Goal: Information Seeking & Learning: Learn about a topic

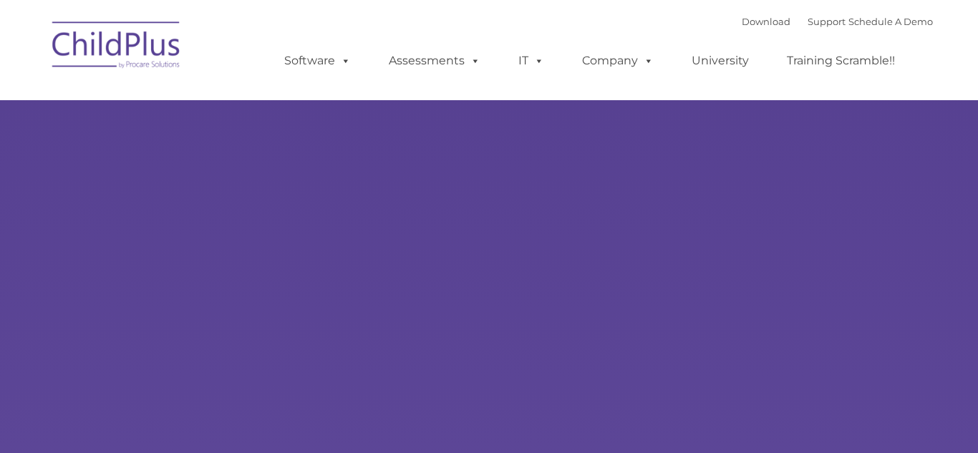
type input ""
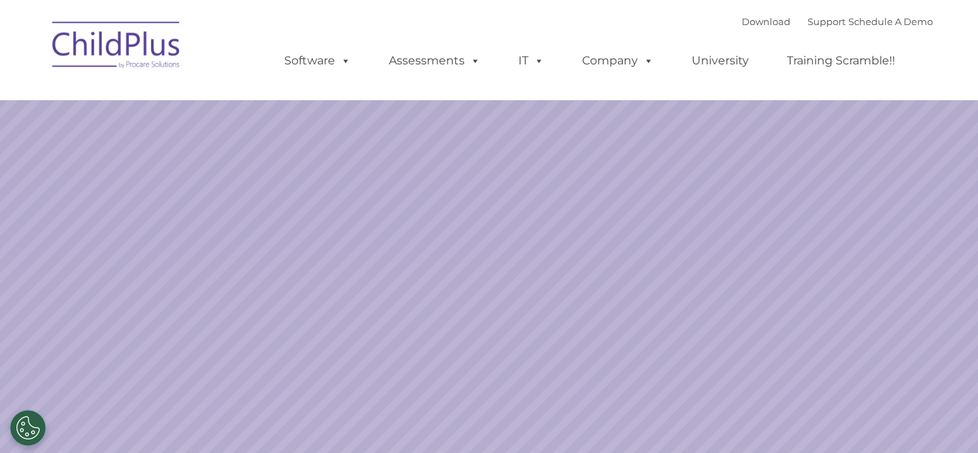
select select "MEDIUM"
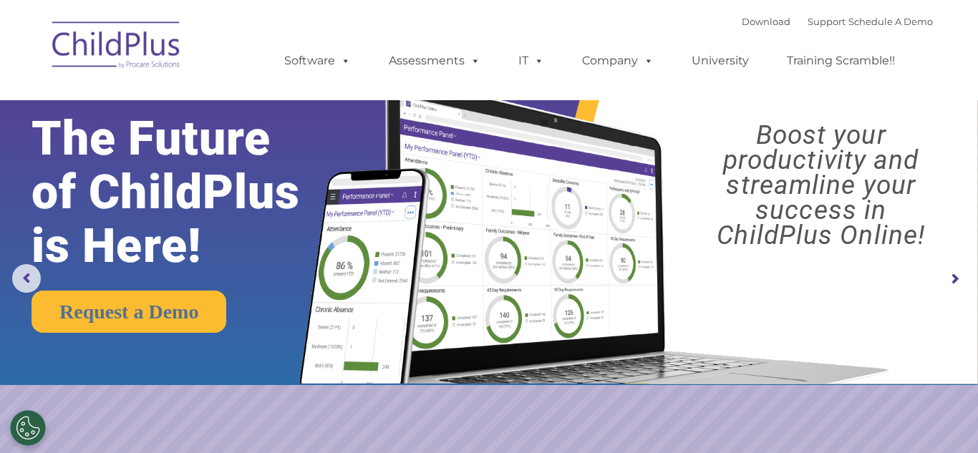
click at [940, 120] on img at bounding box center [489, 192] width 978 height 385
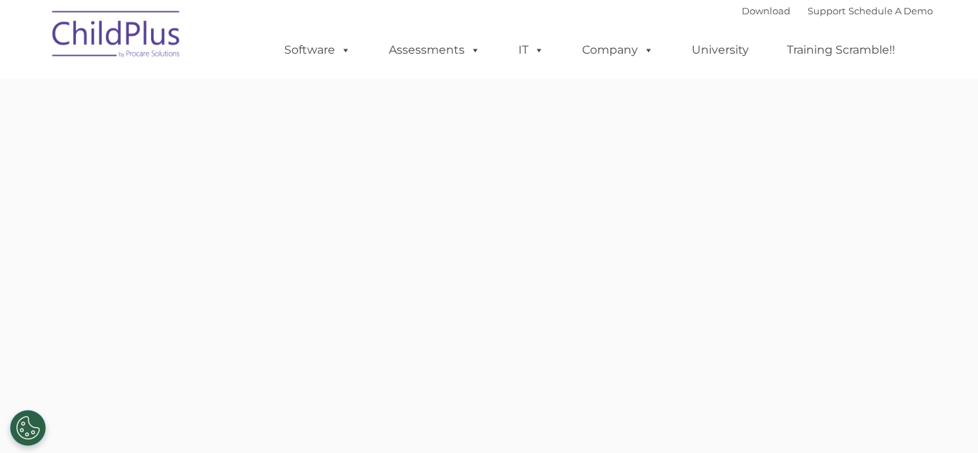
type input ""
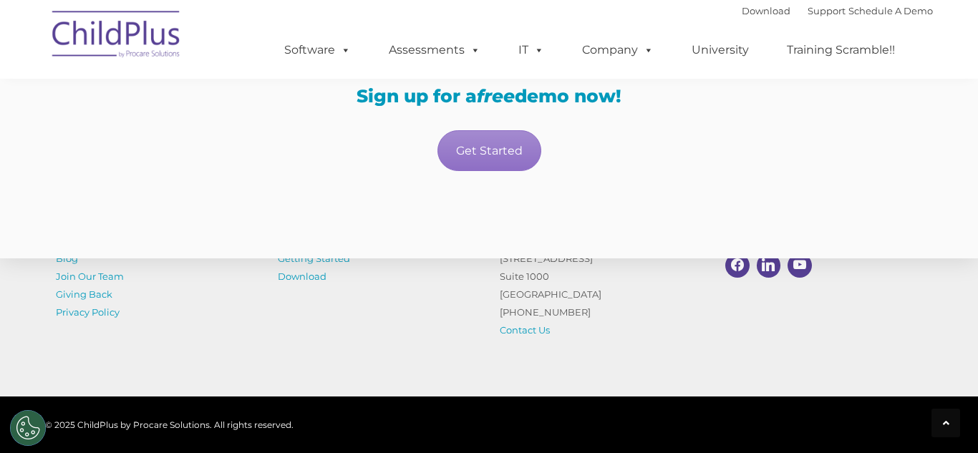
scroll to position [2577, 0]
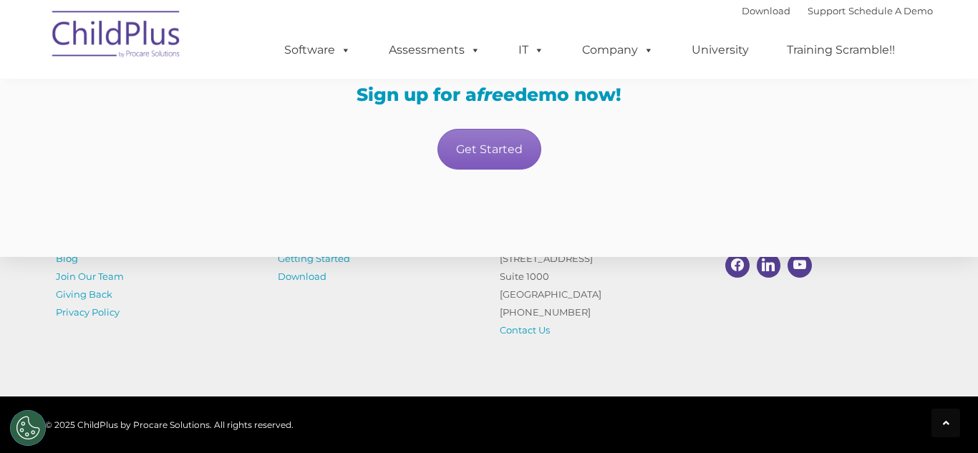
click at [480, 170] on link "Get Started" at bounding box center [490, 149] width 104 height 41
click at [540, 168] on link "Get Started" at bounding box center [490, 149] width 104 height 41
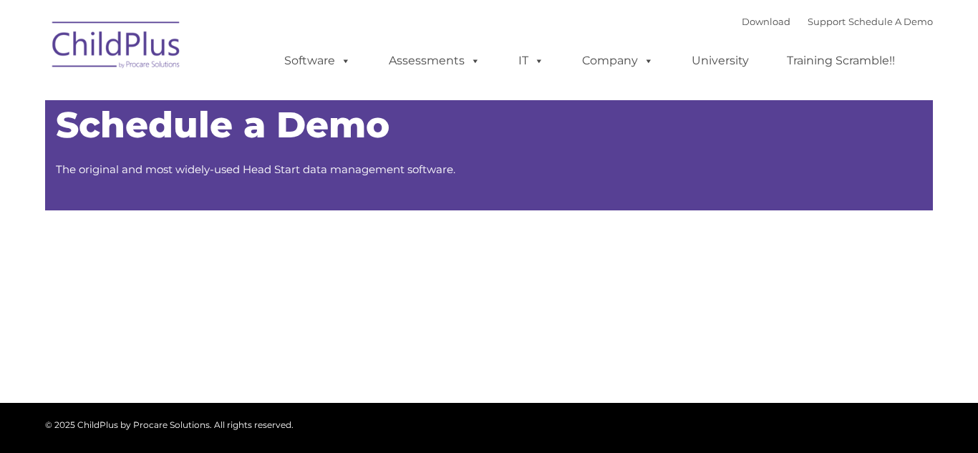
type input ""
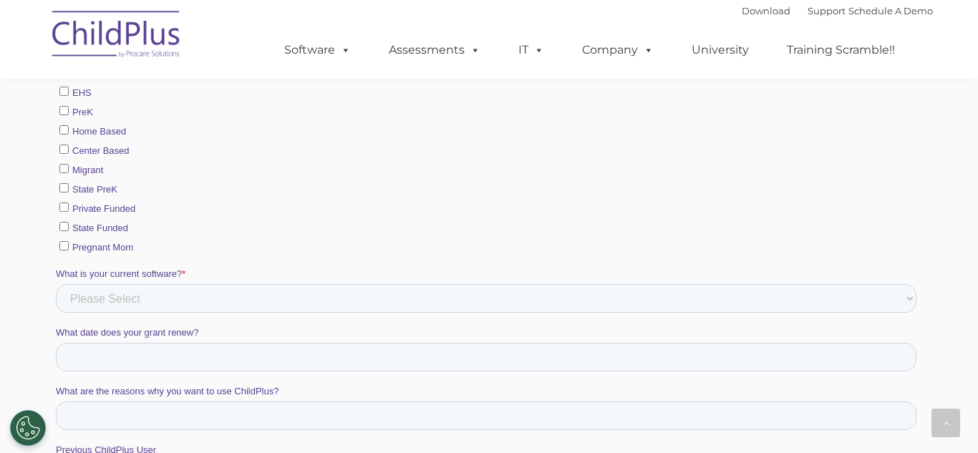
scroll to position [769, 0]
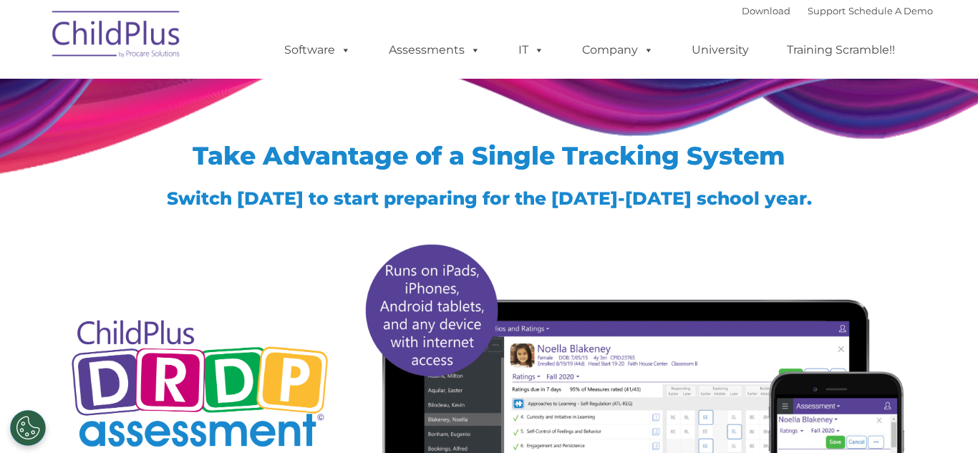
click at [895, 140] on h2 "Take Advantage of a Single Tracking System" at bounding box center [489, 156] width 867 height 32
